Goal: Transaction & Acquisition: Purchase product/service

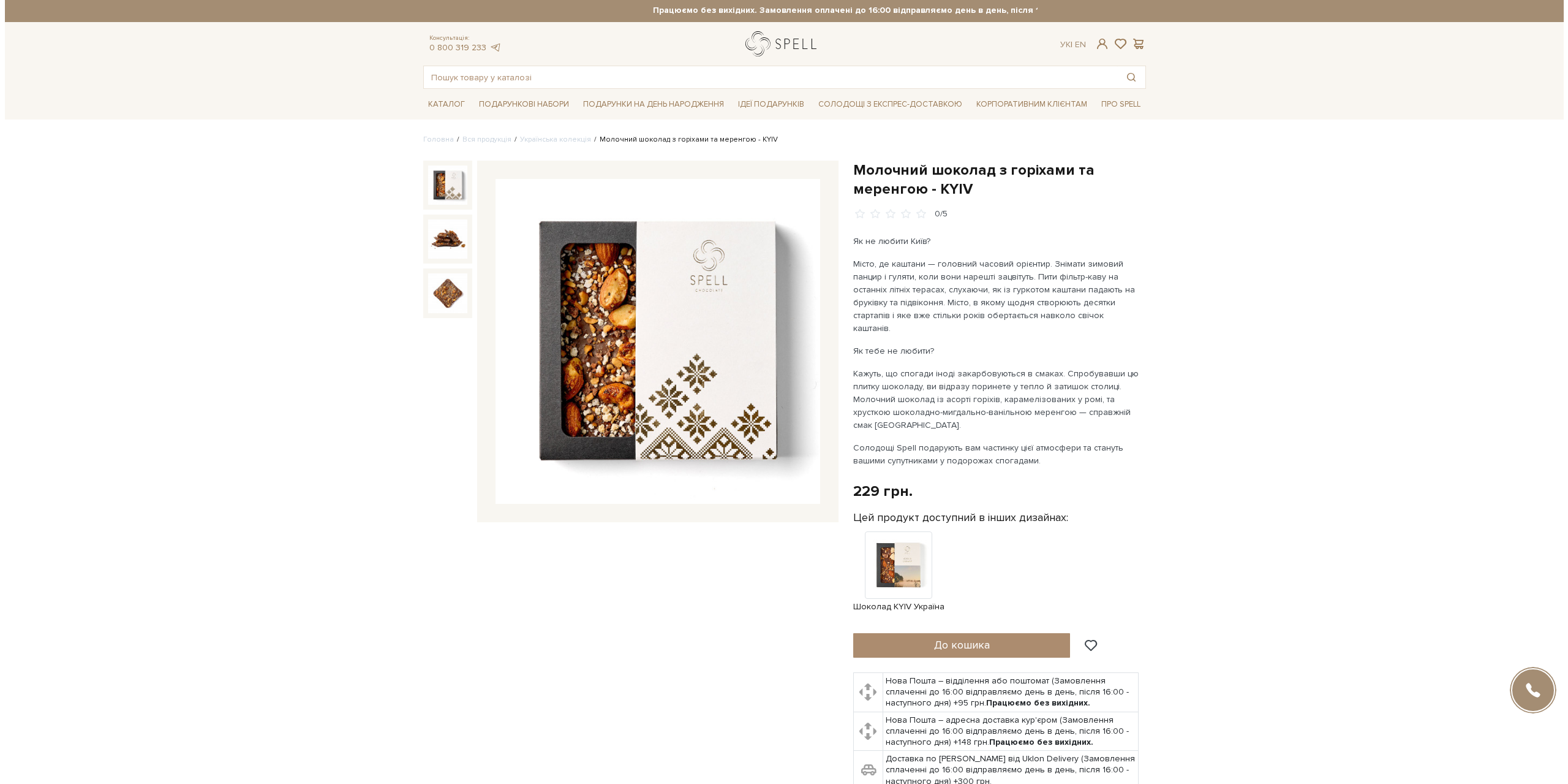
scroll to position [2, 0]
drag, startPoint x: 756, startPoint y: 44, endPoint x: 731, endPoint y: 37, distance: 26.0
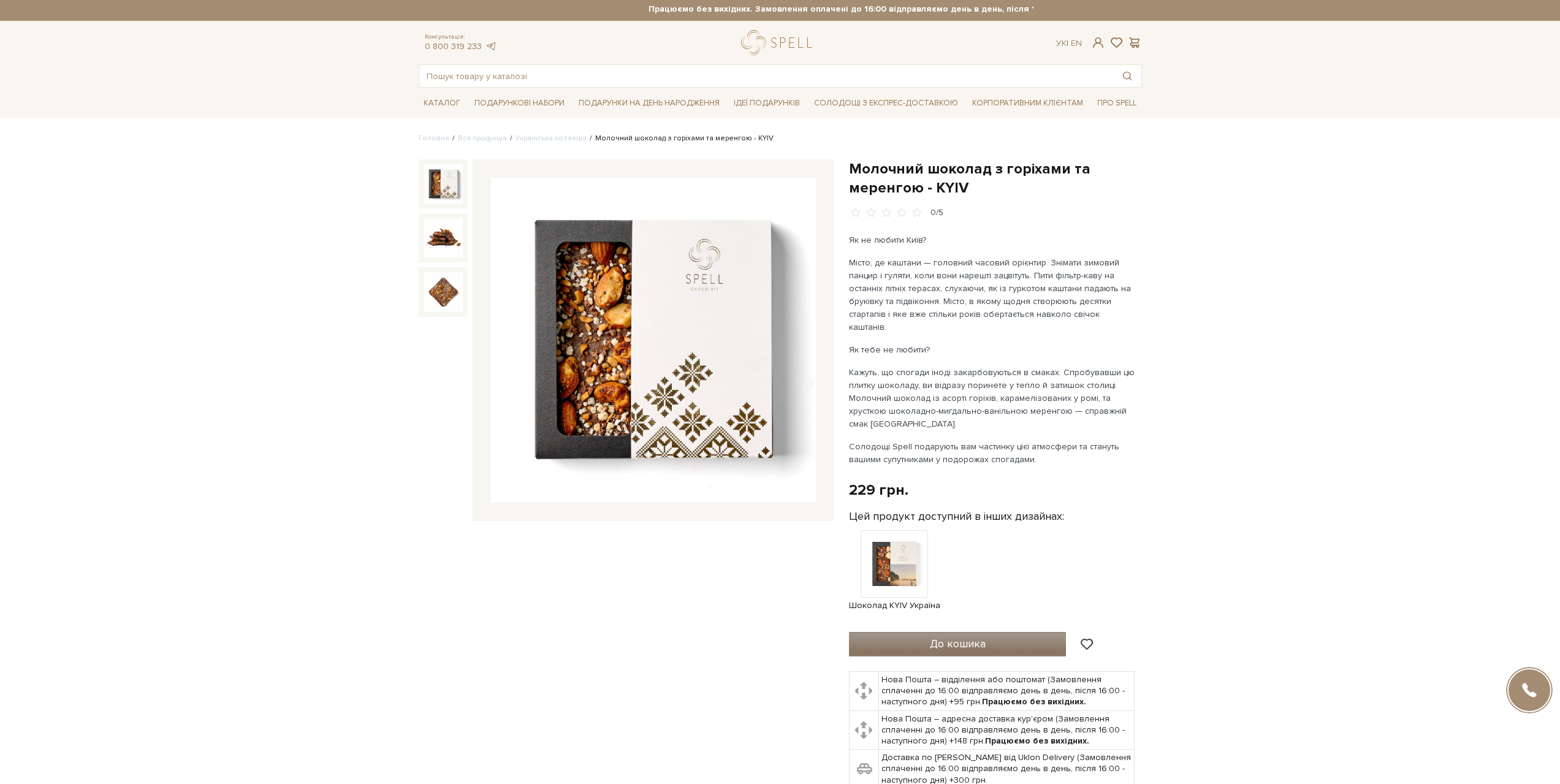
click at [963, 637] on span "До кошика" at bounding box center [958, 643] width 55 height 13
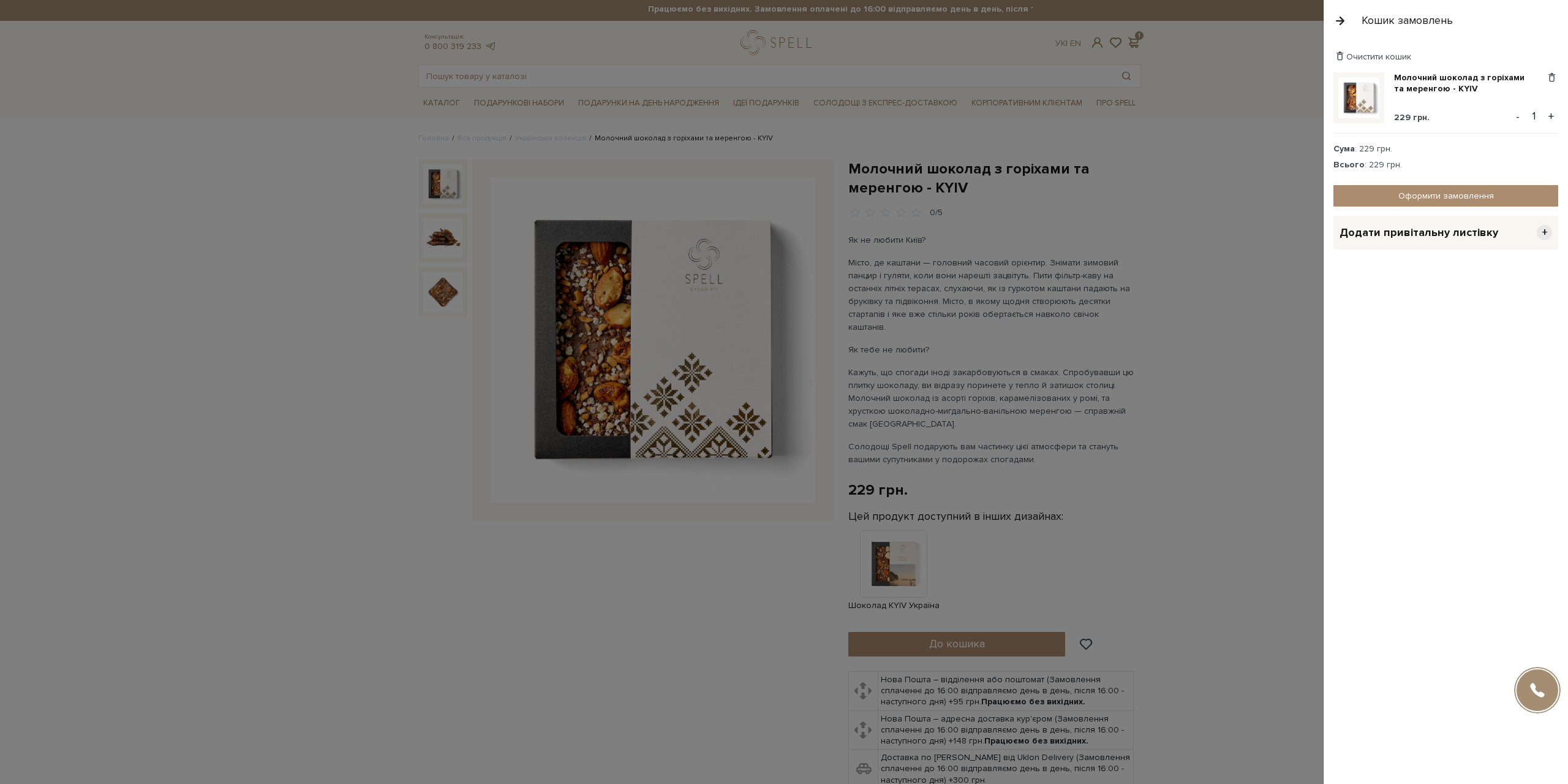
click at [1552, 114] on button "+" at bounding box center [1552, 116] width 14 height 19
click at [1552, 115] on button "+" at bounding box center [1552, 116] width 14 height 19
click at [1426, 193] on link "Оформити замовлення" at bounding box center [1446, 195] width 225 height 21
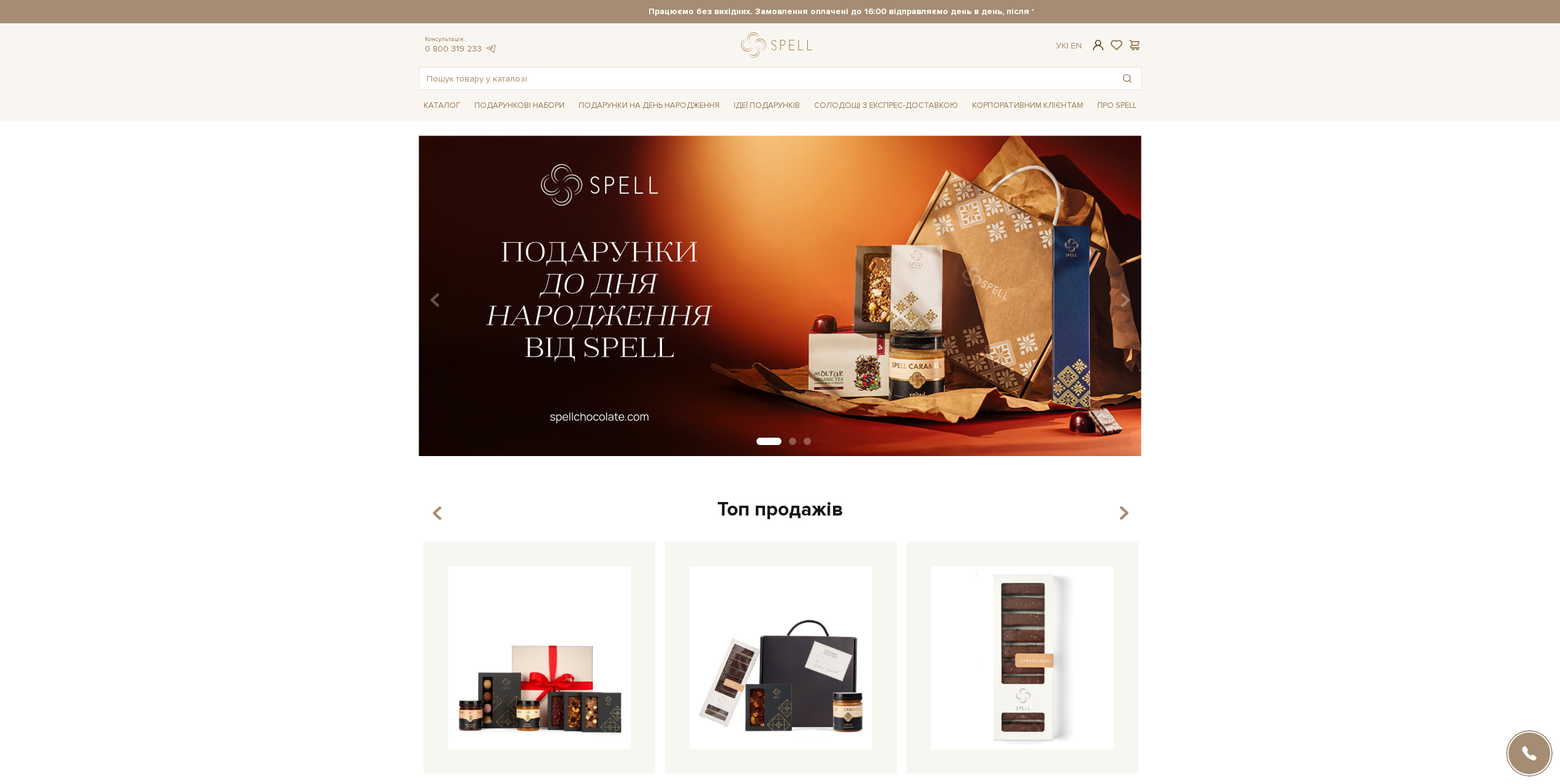
type input "[EMAIL_ADDRESS][DOMAIN_NAME]"
click at [1100, 44] on span at bounding box center [1098, 44] width 15 height 12
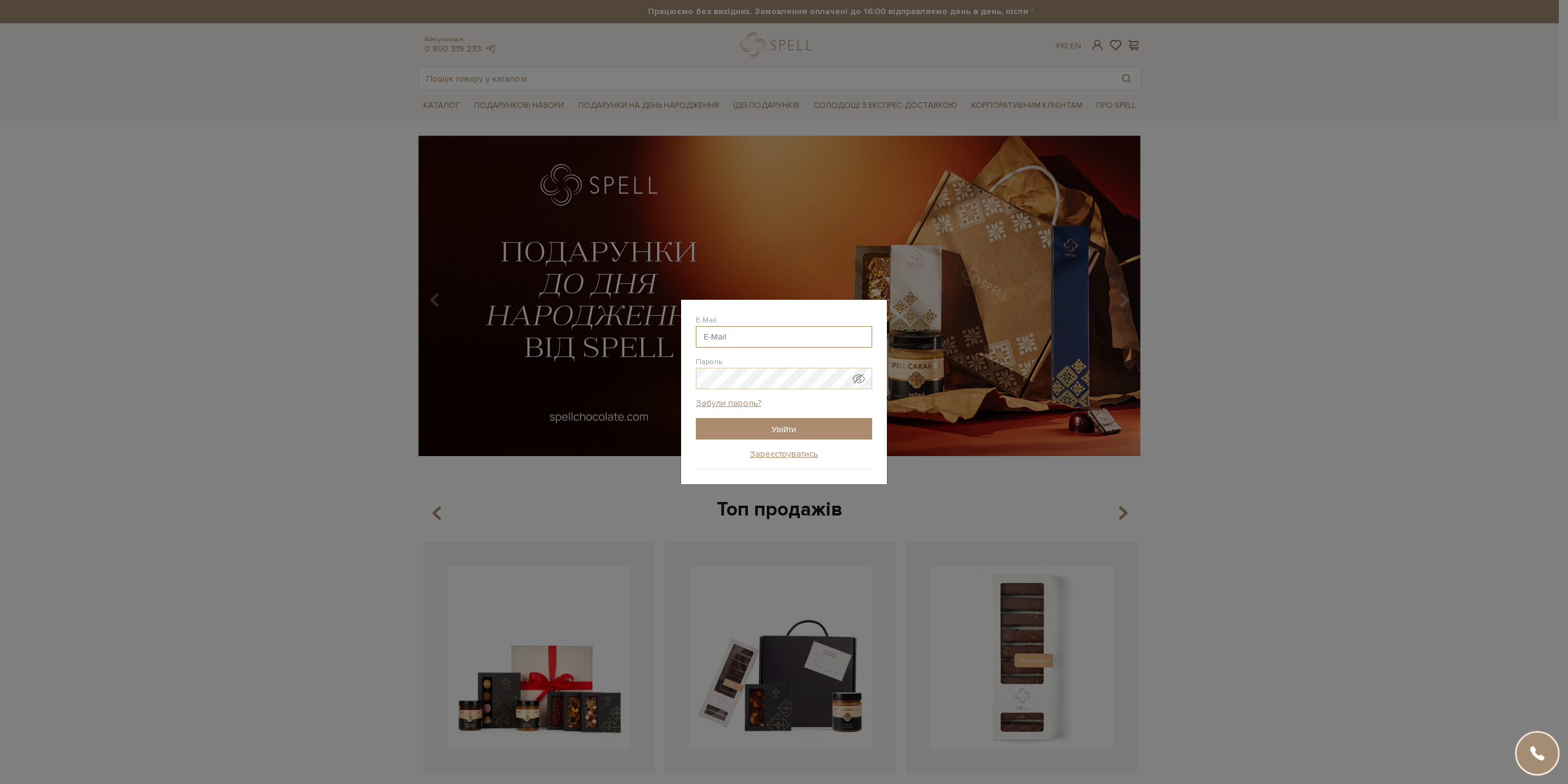
click at [781, 335] on input "E-Mail" at bounding box center [784, 336] width 176 height 21
type input "alexmedvebus@gmail.com"
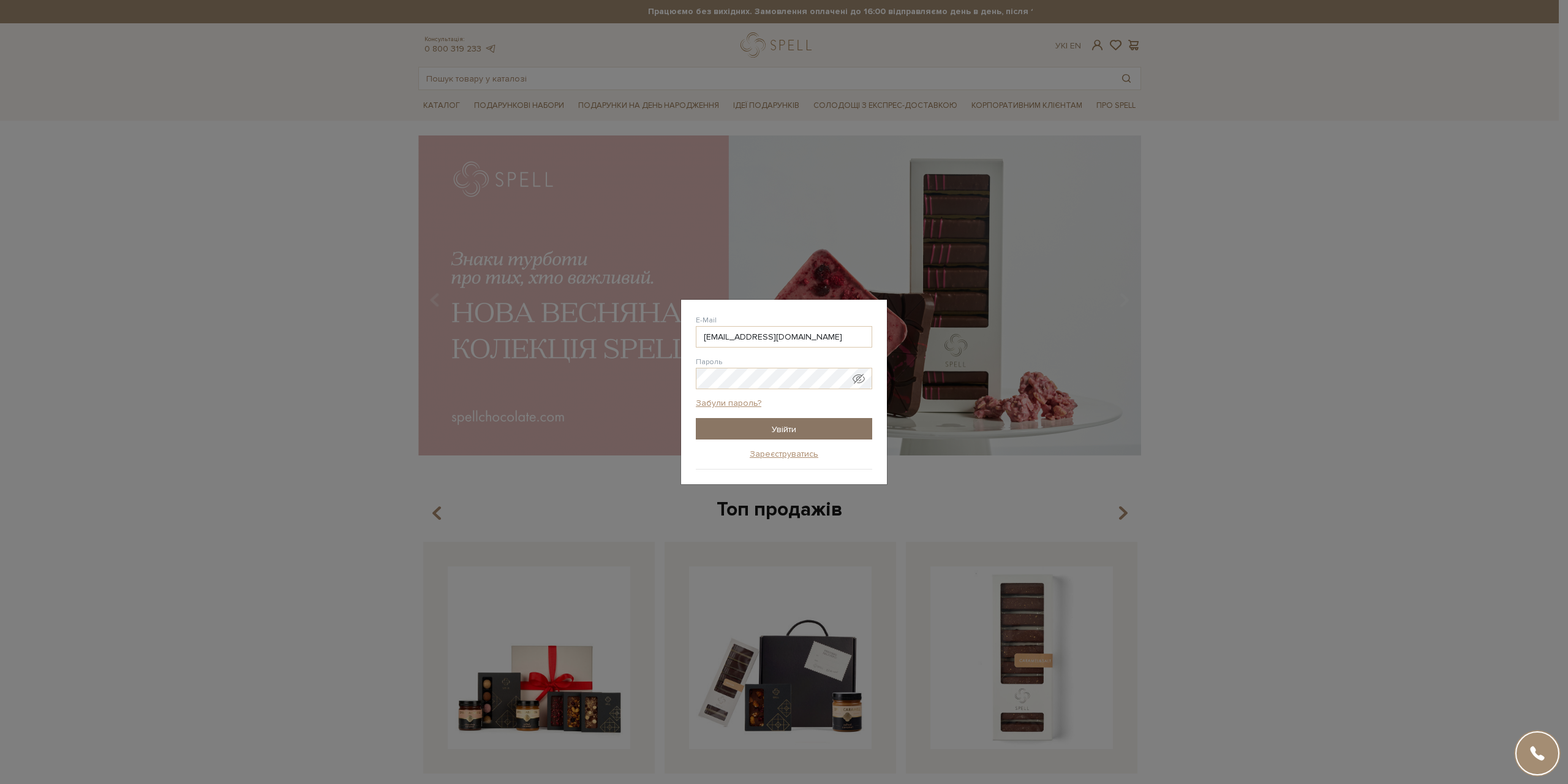
click at [770, 427] on input "Увійти" at bounding box center [784, 428] width 176 height 21
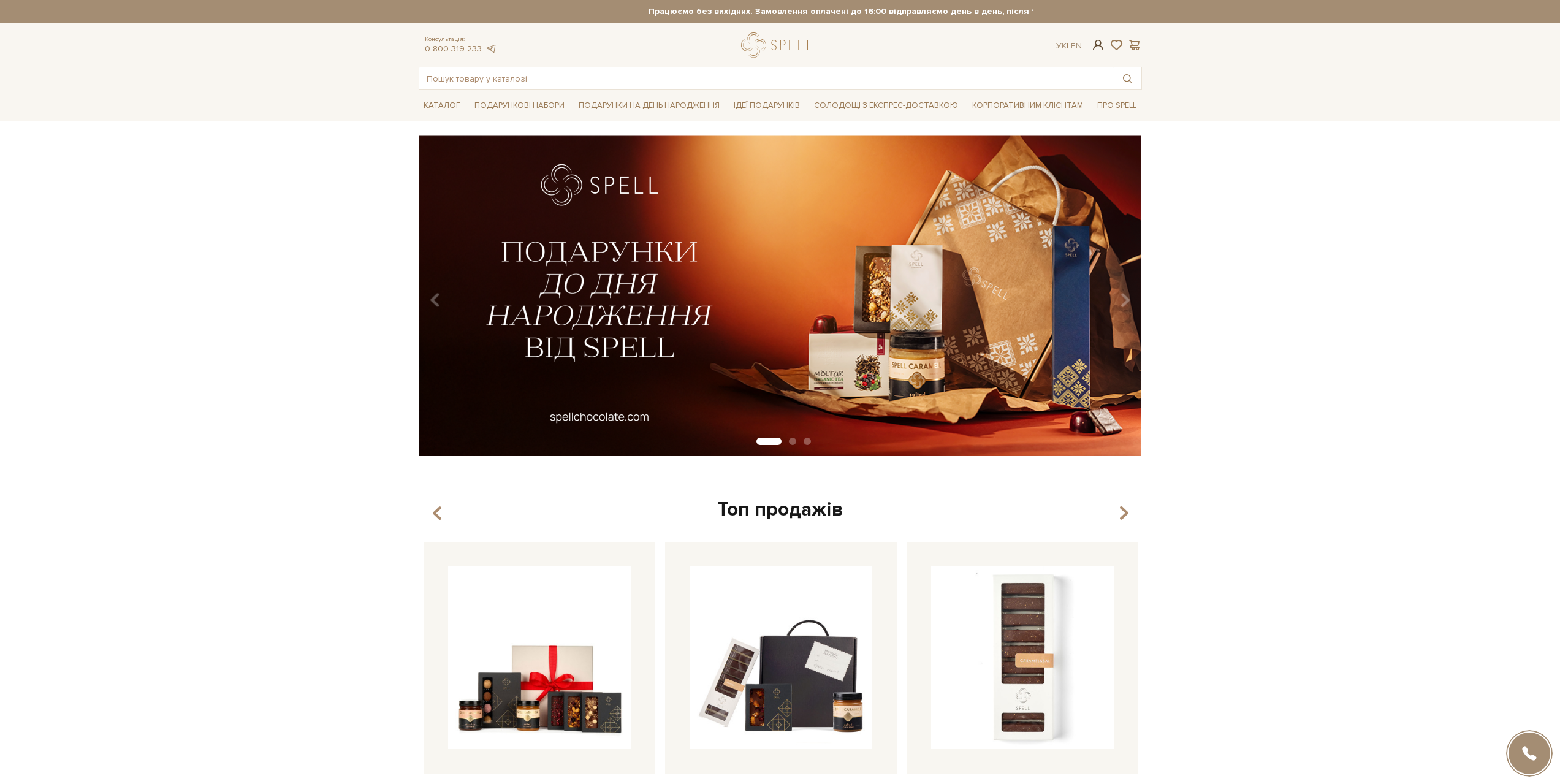
click at [1100, 47] on span at bounding box center [1098, 44] width 15 height 12
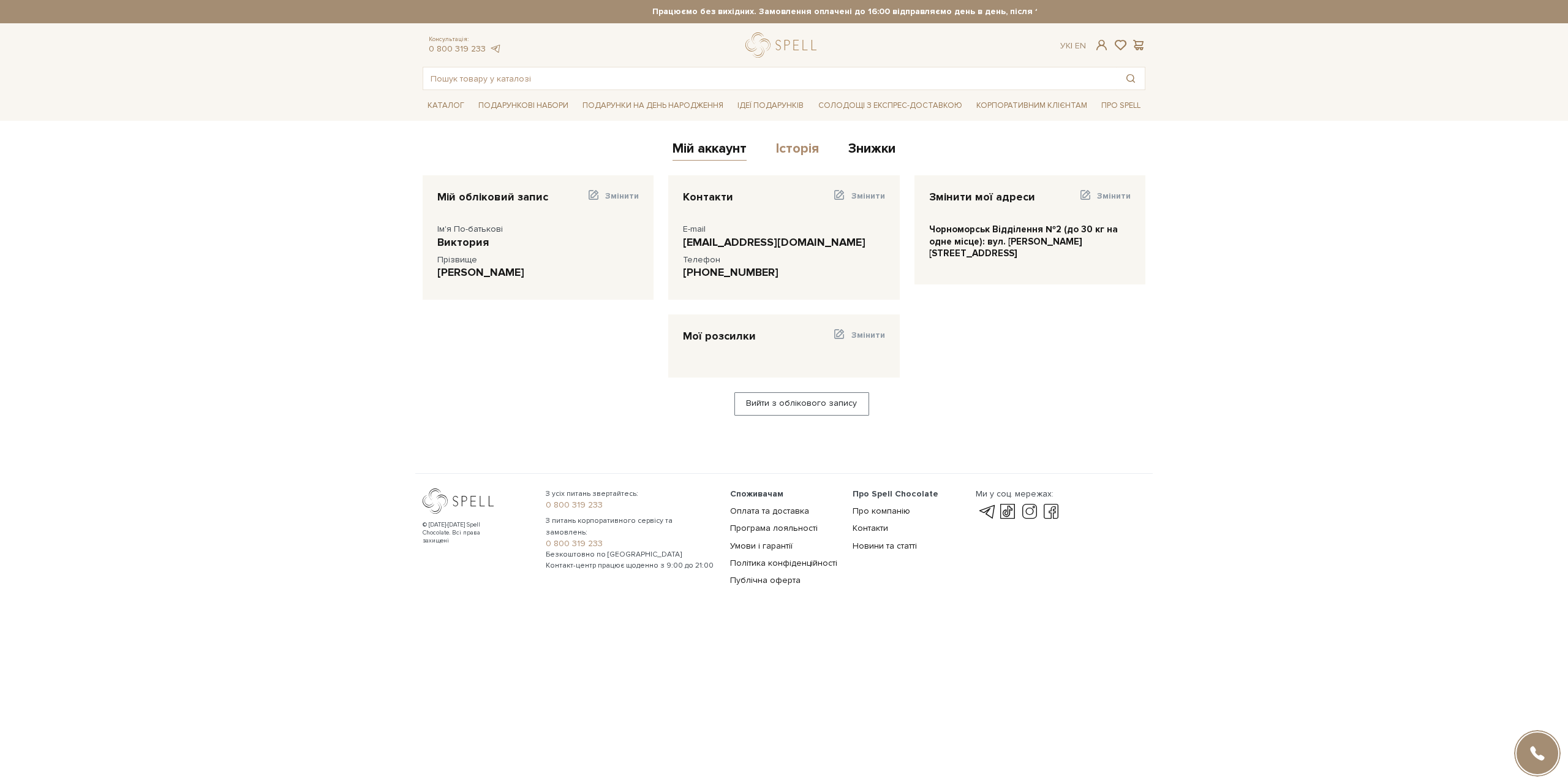
click at [813, 147] on link "Історія" at bounding box center [797, 151] width 43 height 20
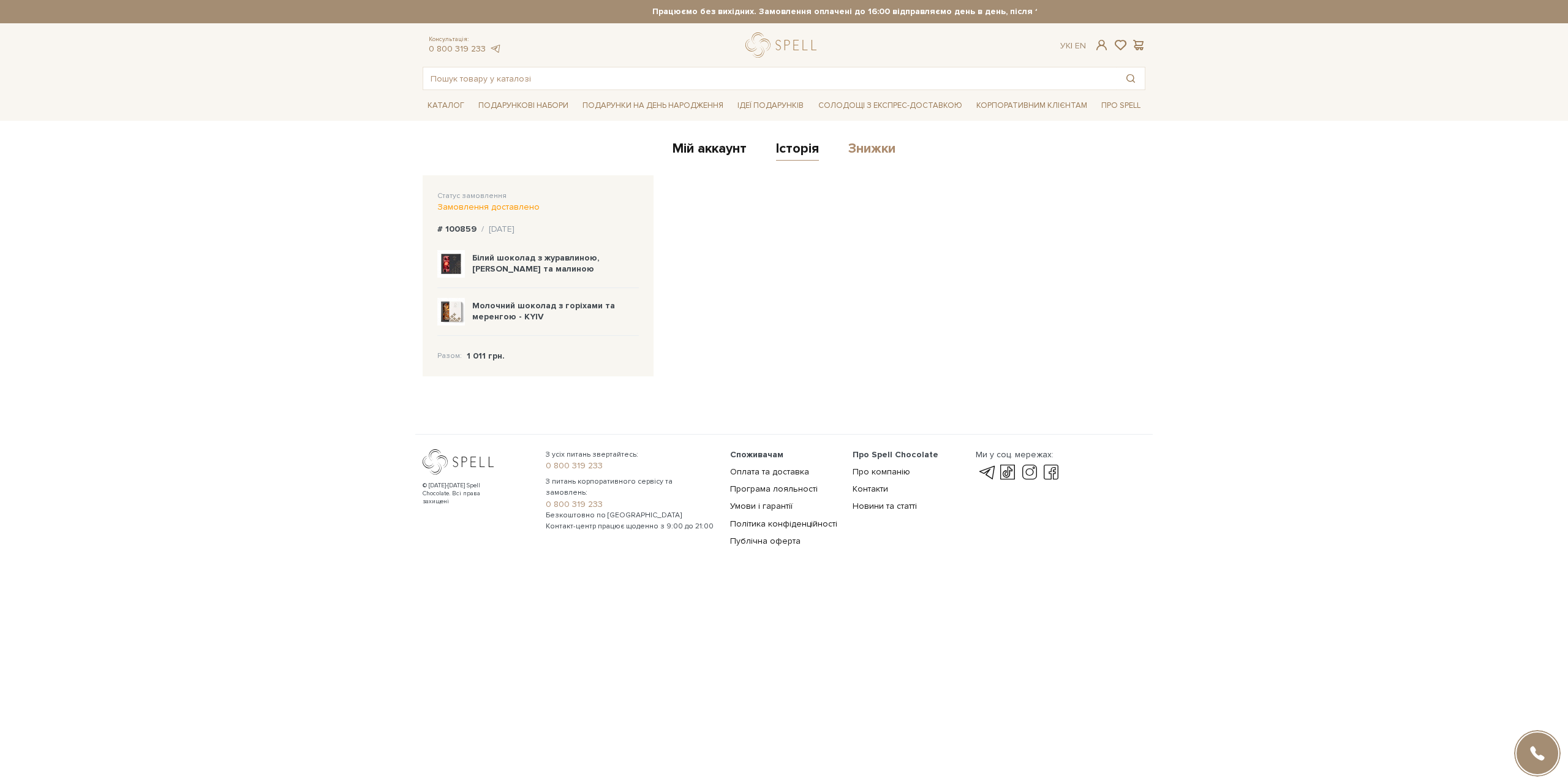
click at [869, 155] on link "Знижки" at bounding box center [872, 151] width 47 height 20
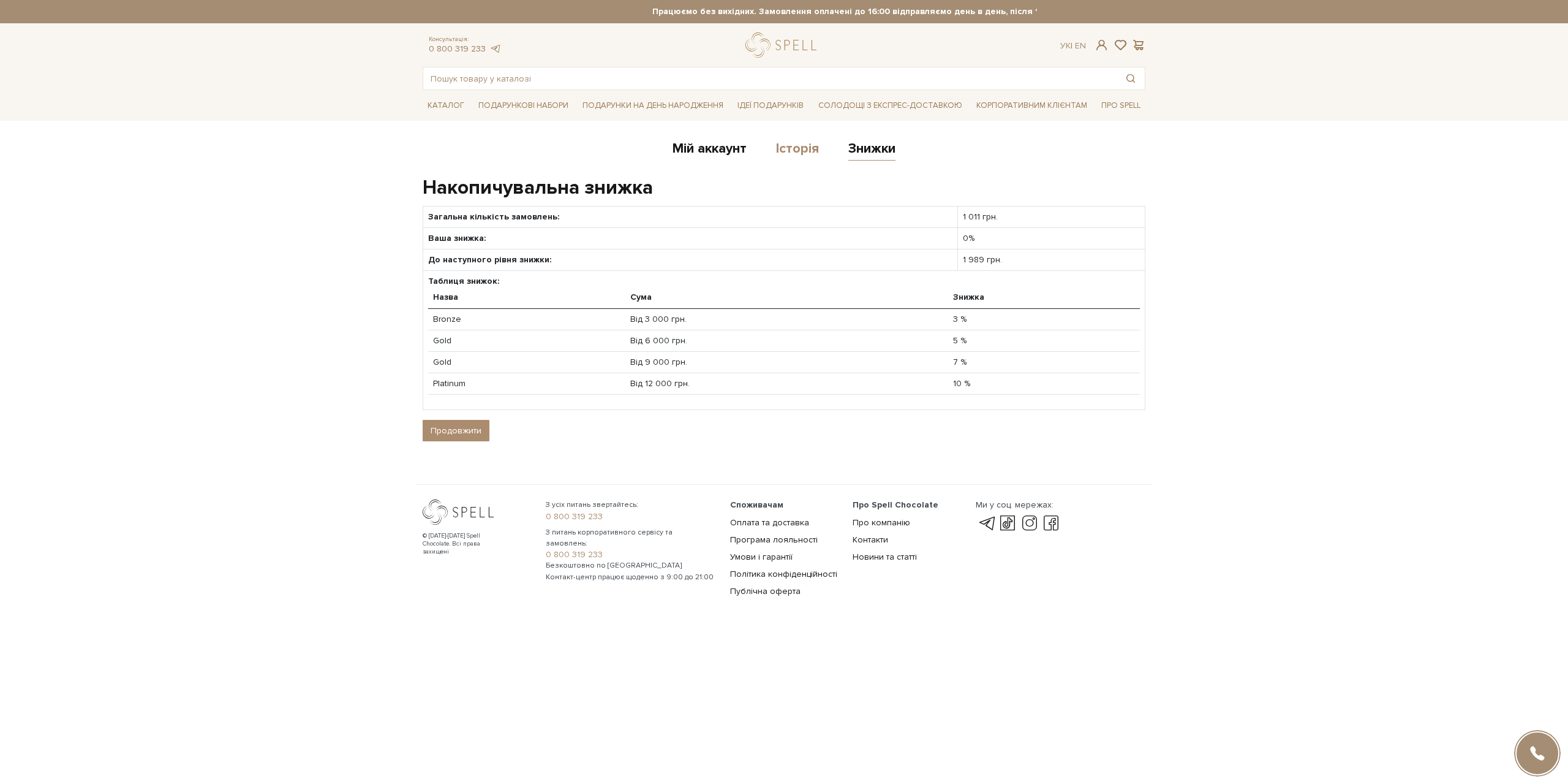
click at [791, 148] on link "Історія" at bounding box center [797, 151] width 43 height 20
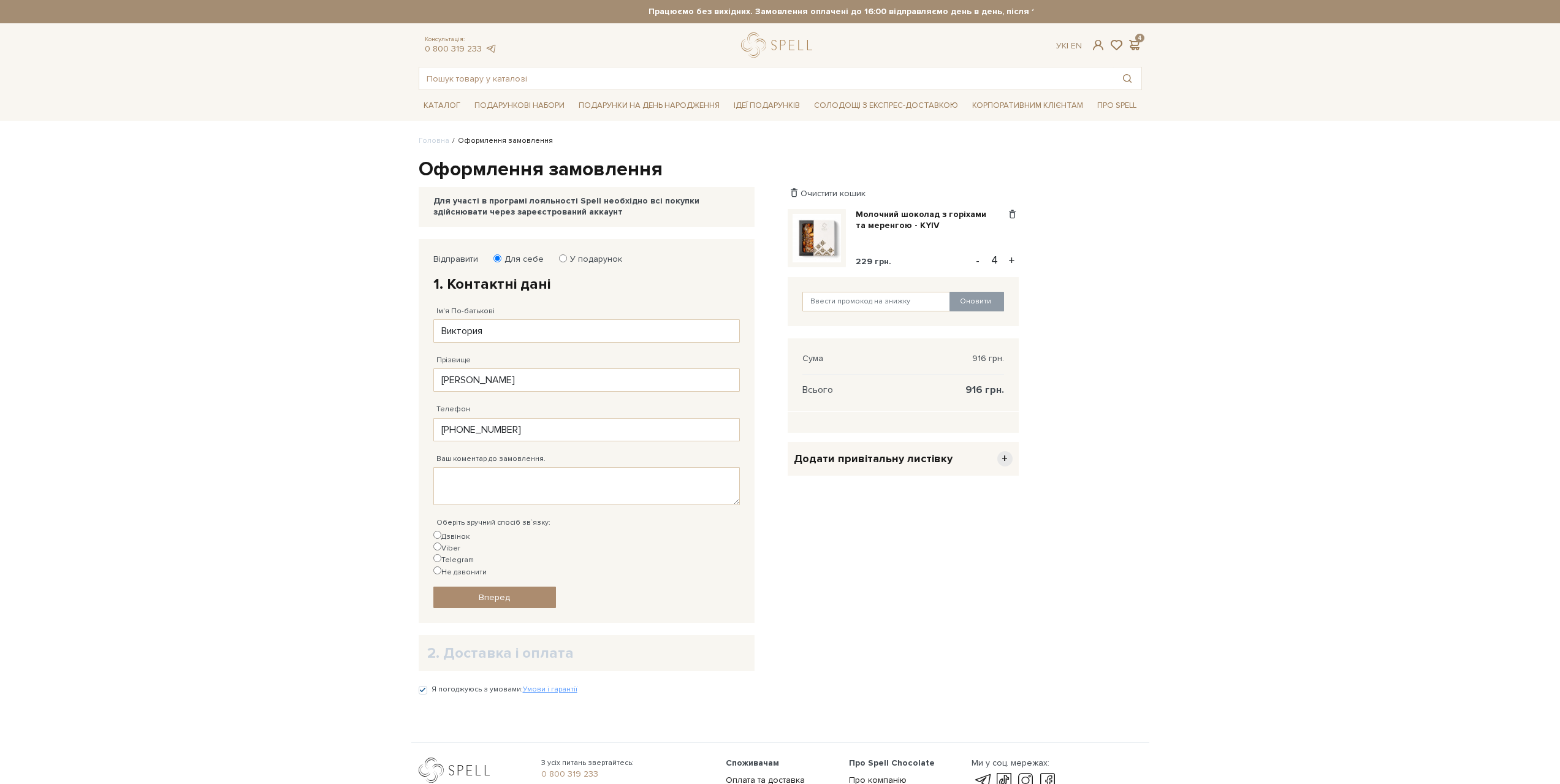
click at [487, 566] on label "Не дзвонити" at bounding box center [460, 572] width 53 height 12
click at [442, 566] on input "Не дзвонити" at bounding box center [437, 570] width 8 height 8
radio input "true"
click at [532, 587] on link "Вперед" at bounding box center [494, 597] width 123 height 21
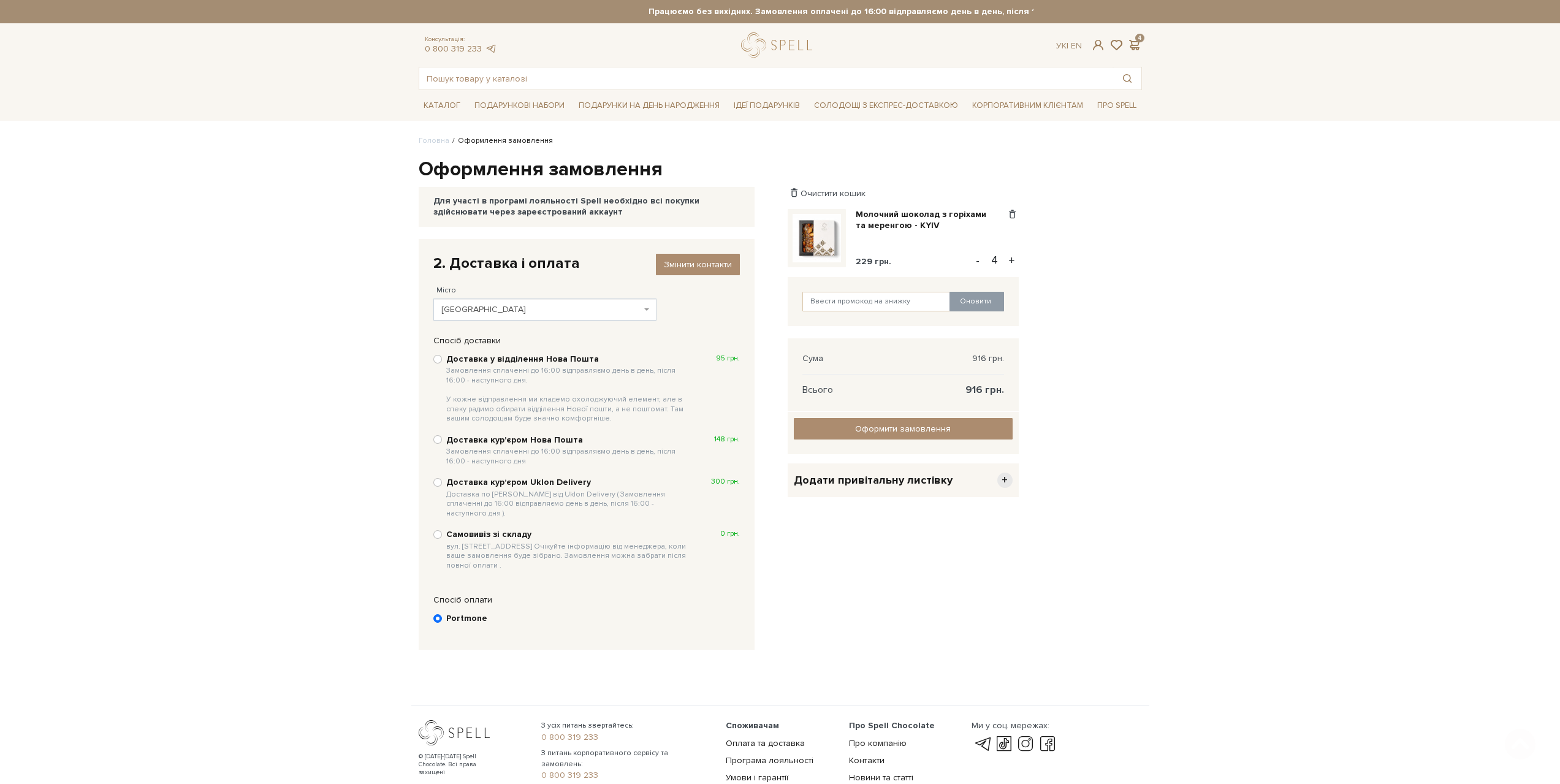
scroll to position [105, 0]
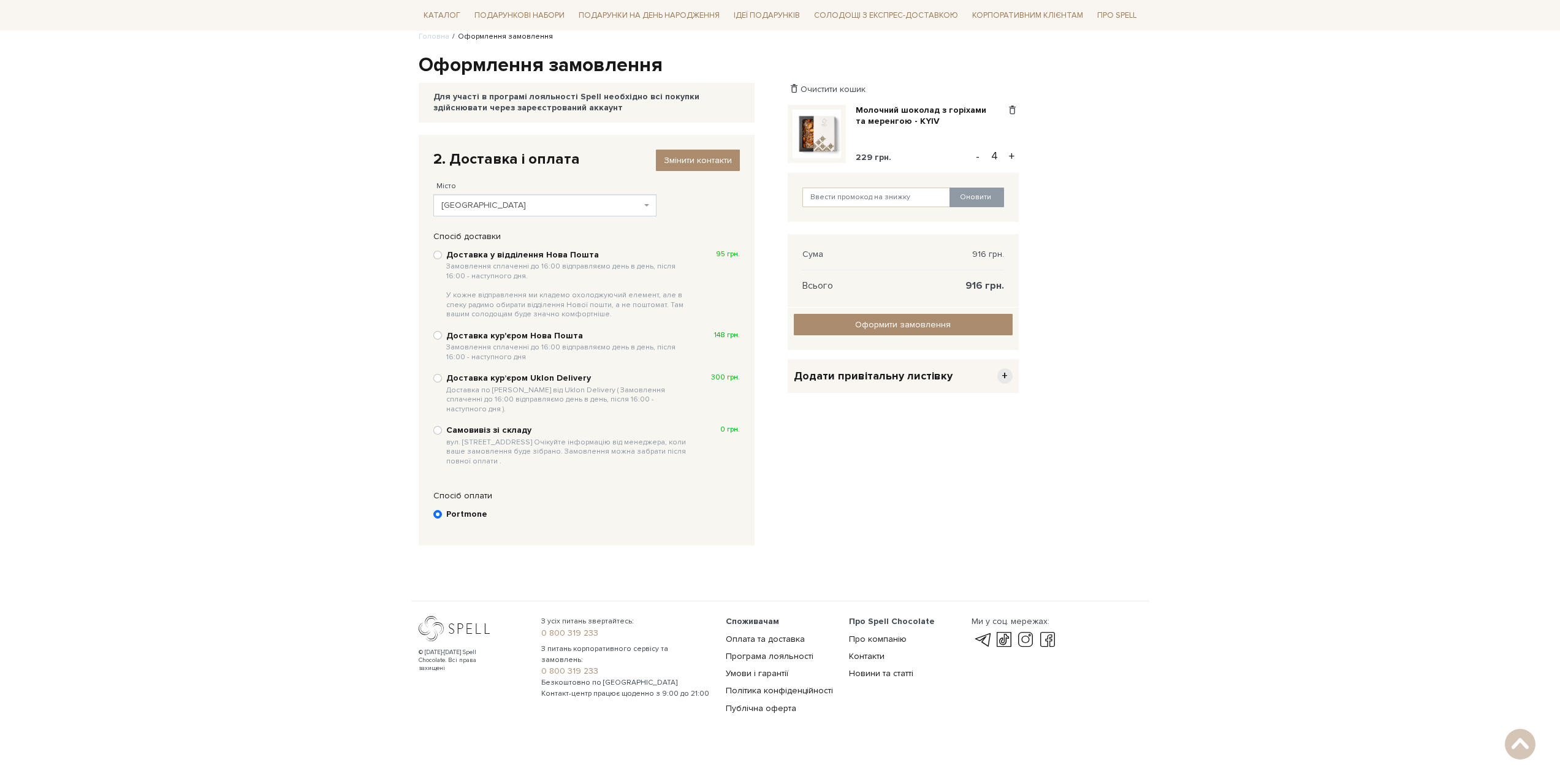
click at [531, 257] on b "Доставка у відділення Нова Пошта Замовлення сплаченні до 16:00 відправляємо ден…" at bounding box center [568, 285] width 244 height 70
click at [442, 257] on input "Доставка у відділення Нова Пошта Замовлення сплаченні до 16:00 відправляємо ден…" at bounding box center [437, 254] width 9 height 9
radio input "true"
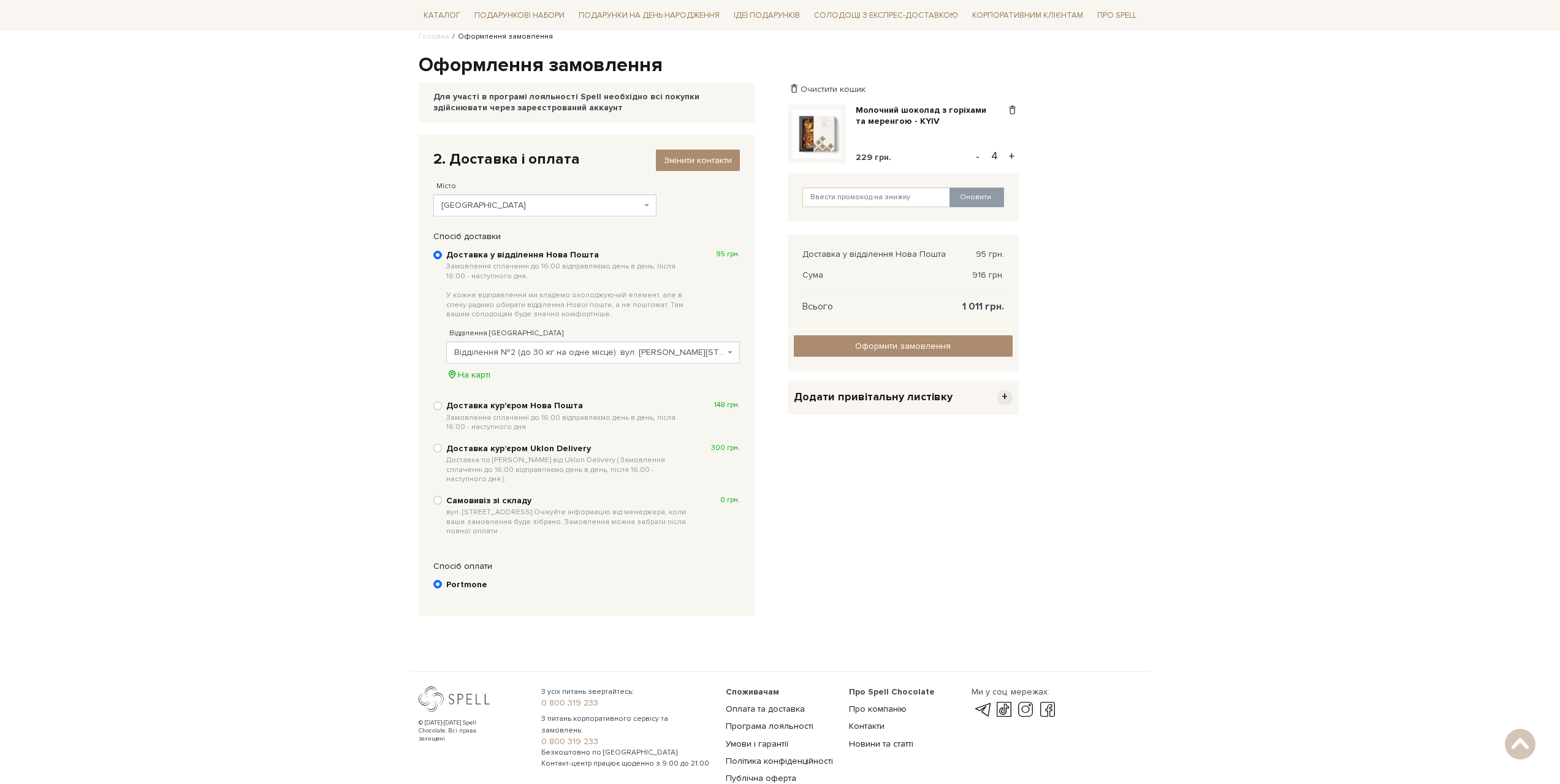
click at [549, 213] on span "Чорноморськ" at bounding box center [545, 205] width 224 height 22
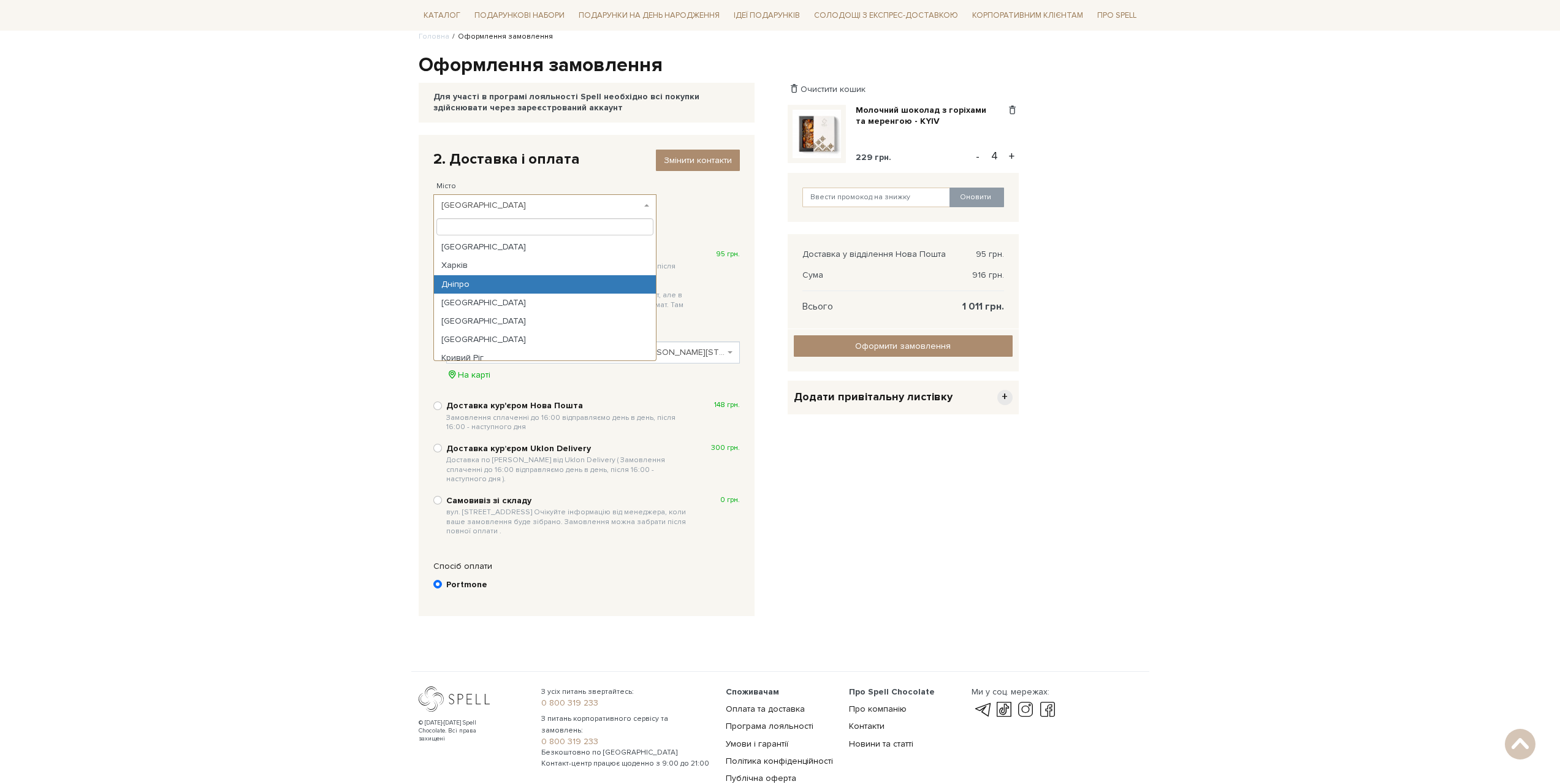
select select "Одеса"
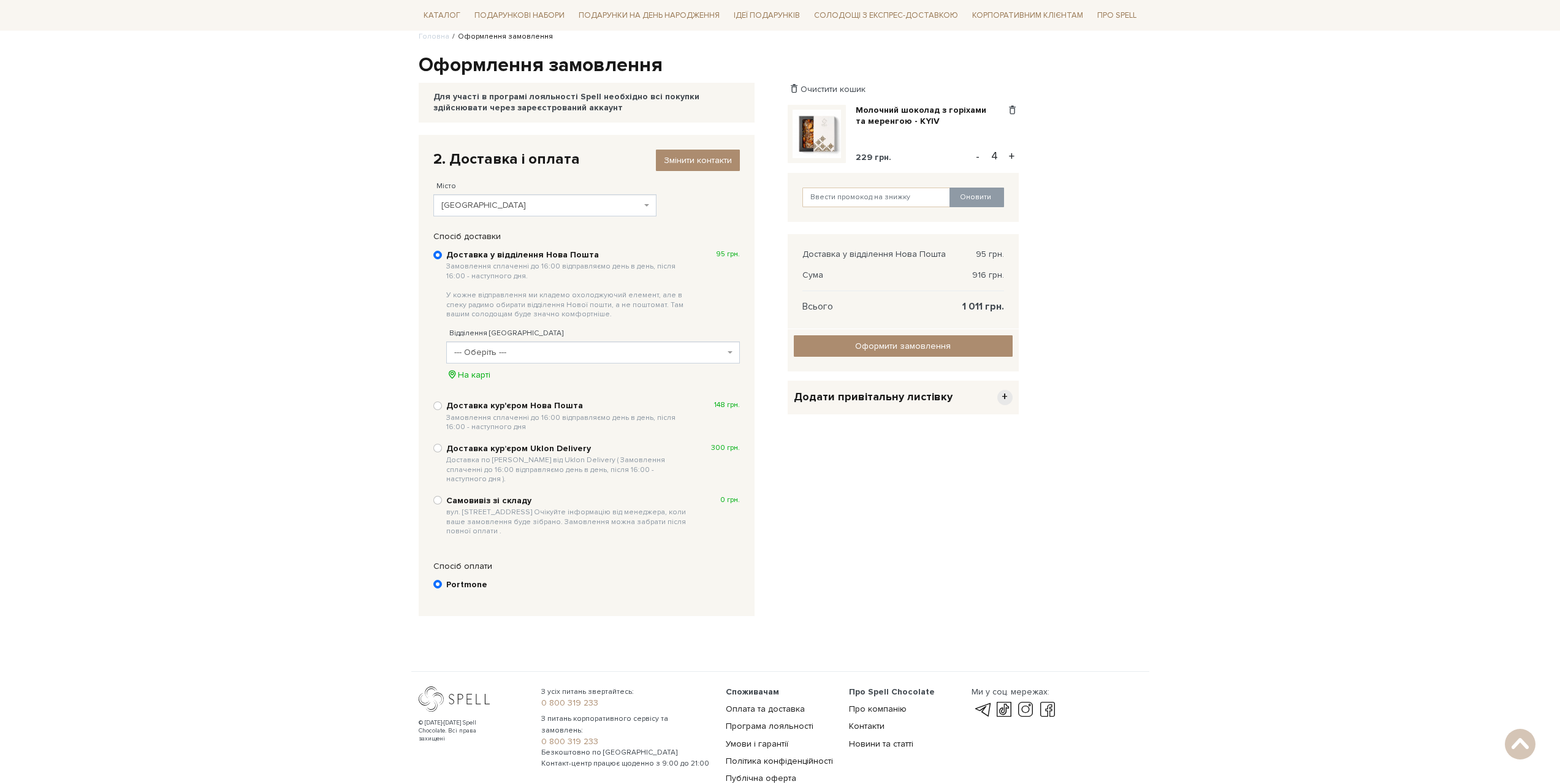
click at [599, 350] on span "--- Оберіть ---" at bounding box center [589, 353] width 270 height 12
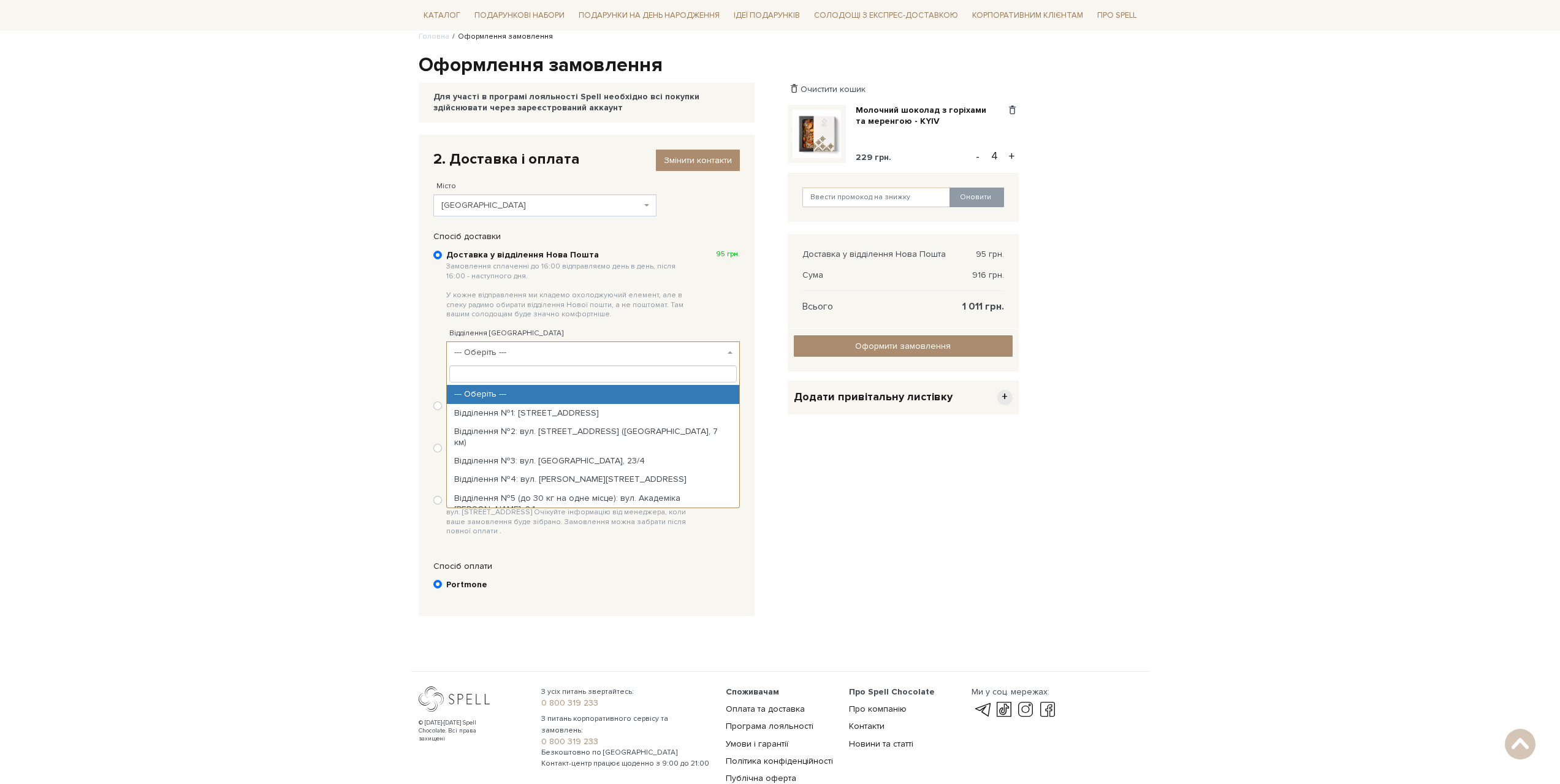
click at [588, 371] on input "search" at bounding box center [593, 374] width 287 height 17
type input "146"
select select "Відділення №146 (до 30 кг на одне місце): Соборна площа, 1"
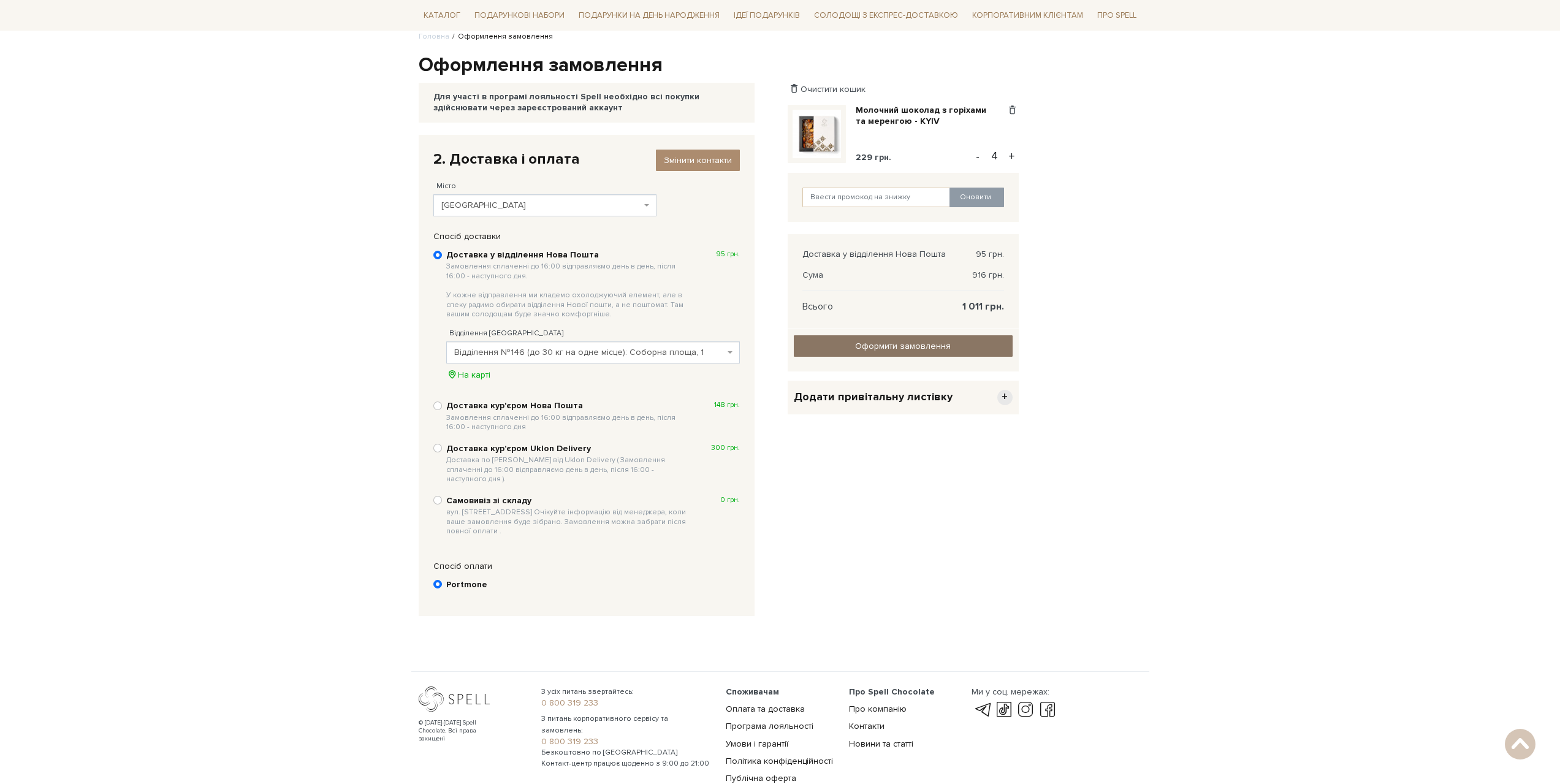
click at [905, 348] on input "Оформити замовлення" at bounding box center [903, 346] width 219 height 21
